Goal: Navigation & Orientation: Find specific page/section

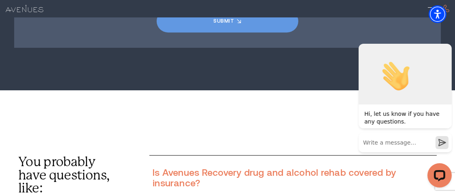
scroll to position [5444, 0]
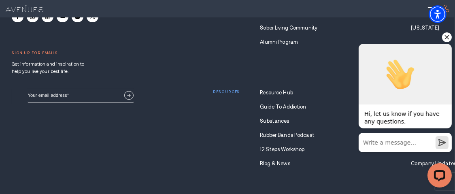
click at [442, 38] on icon "Hide greeting" at bounding box center [447, 37] width 10 height 10
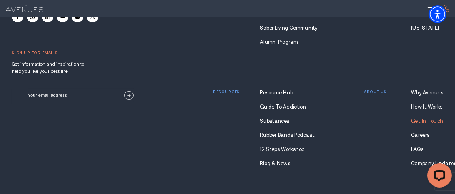
click at [420, 118] on link "Get In Touch" at bounding box center [428, 121] width 32 height 6
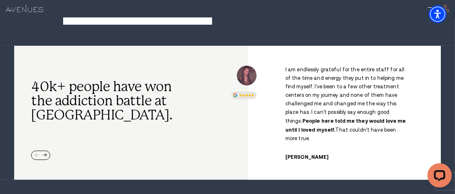
click at [429, 8] on div at bounding box center [432, 8] width 9 height 9
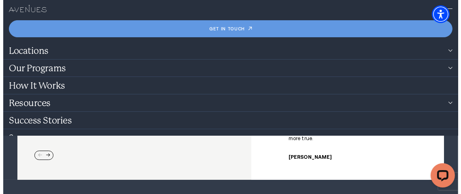
scroll to position [201, 0]
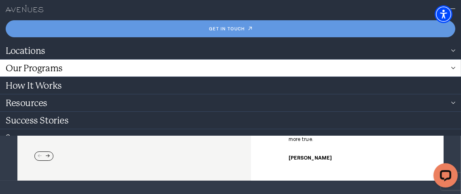
click at [62, 70] on link "Our Programs" at bounding box center [230, 68] width 461 height 17
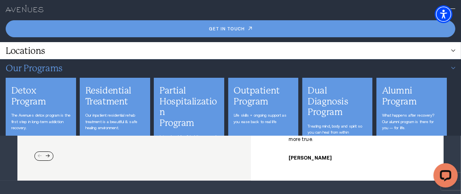
click at [79, 55] on link "Locations" at bounding box center [230, 50] width 461 height 17
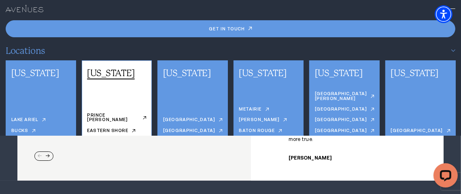
scroll to position [58, 0]
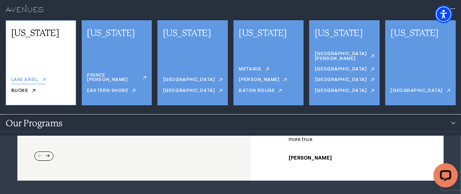
click at [17, 80] on link "Lake Ariel" at bounding box center [28, 80] width 34 height 6
